Goal: Find specific page/section: Find specific page/section

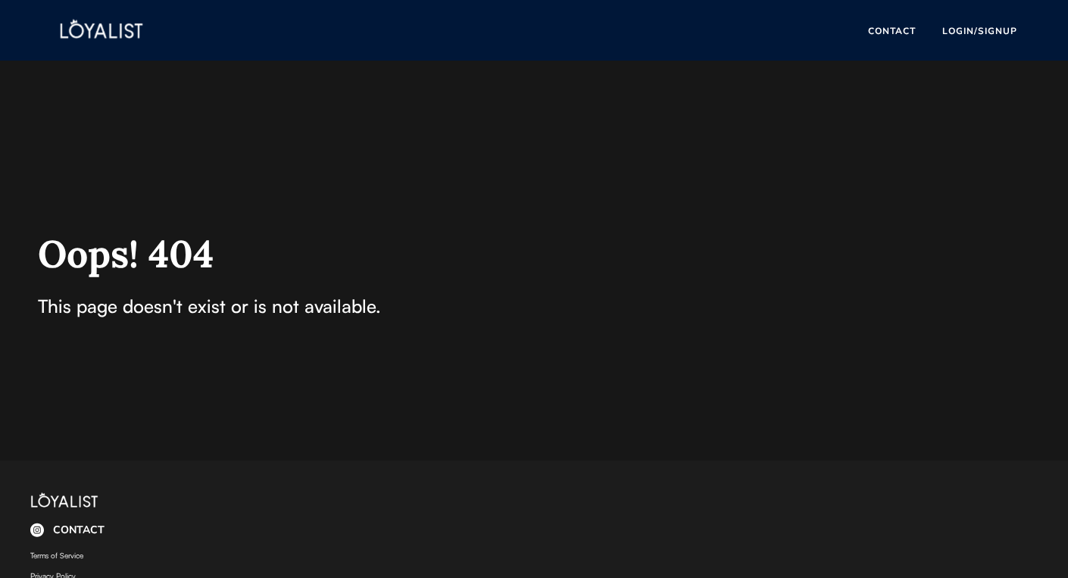
click at [110, 35] on img at bounding box center [102, 31] width 150 height 47
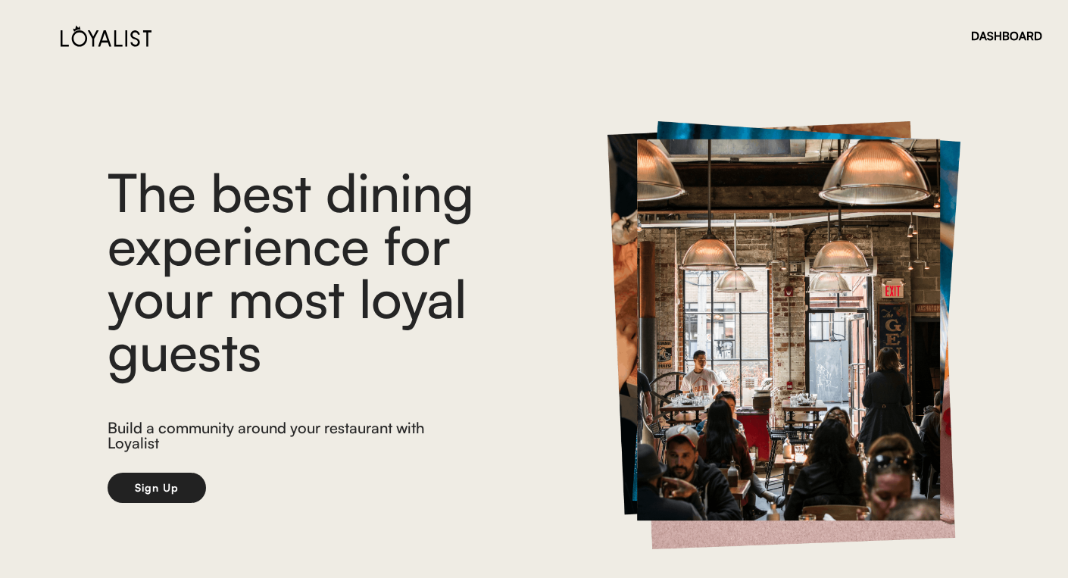
scroll to position [24, 0]
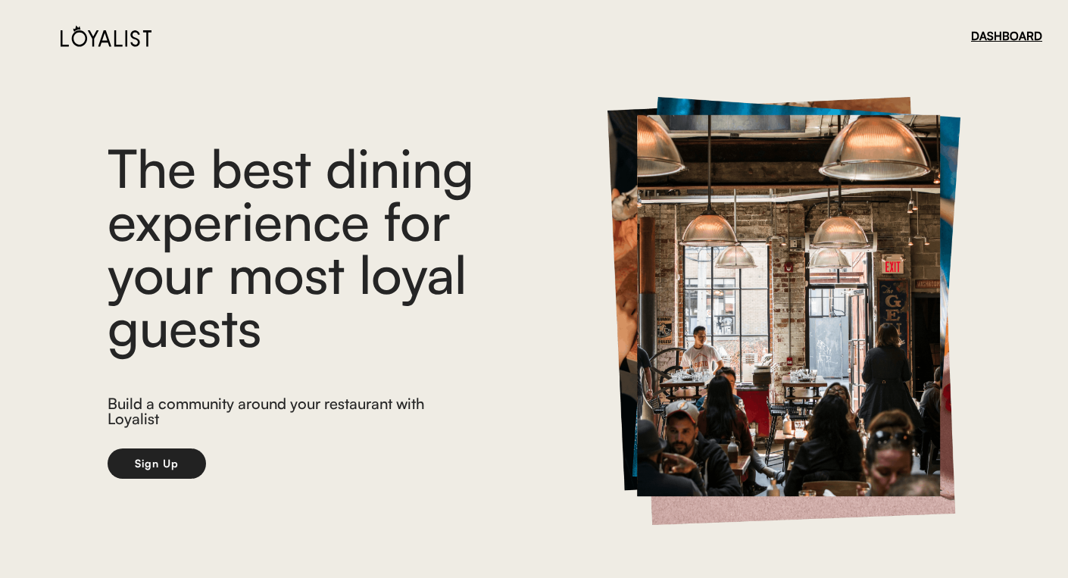
click at [1017, 33] on div "DASHBOARD" at bounding box center [1006, 35] width 71 height 11
